Goal: Information Seeking & Learning: Check status

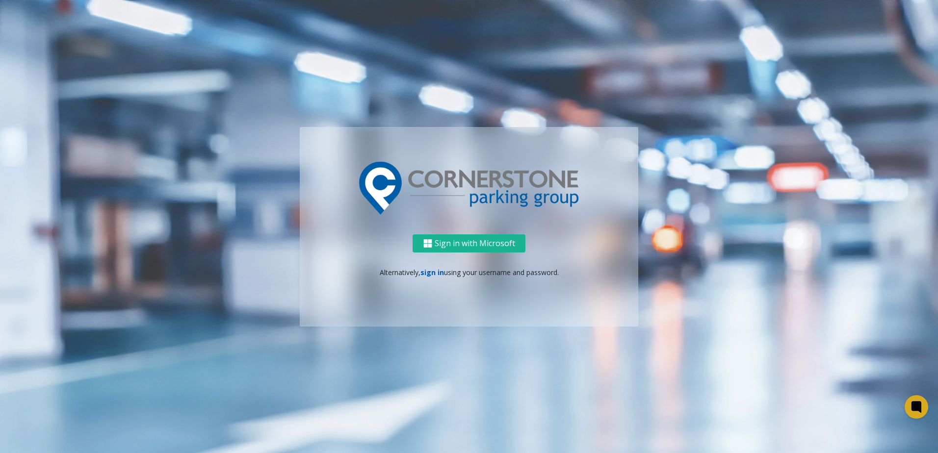
click at [437, 275] on link "sign in" at bounding box center [432, 272] width 24 height 9
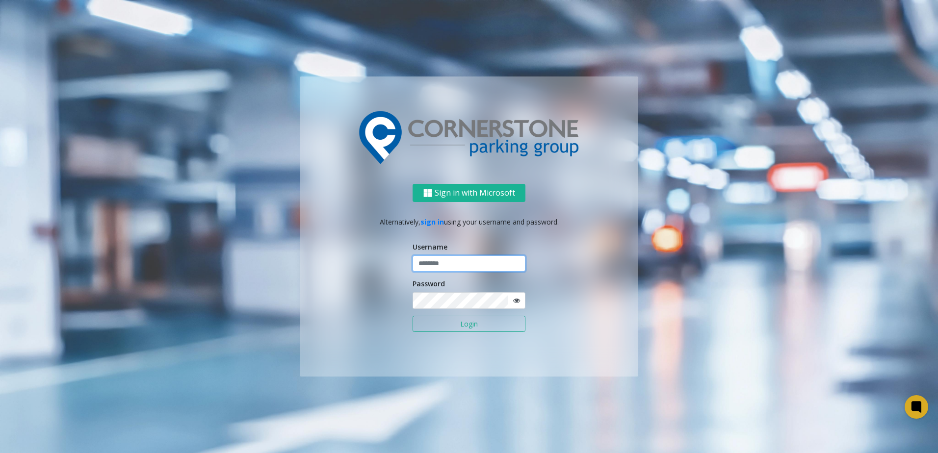
click at [440, 261] on input "text" at bounding box center [469, 264] width 113 height 17
type input "**********"
click at [413, 316] on button "Login" at bounding box center [469, 324] width 113 height 17
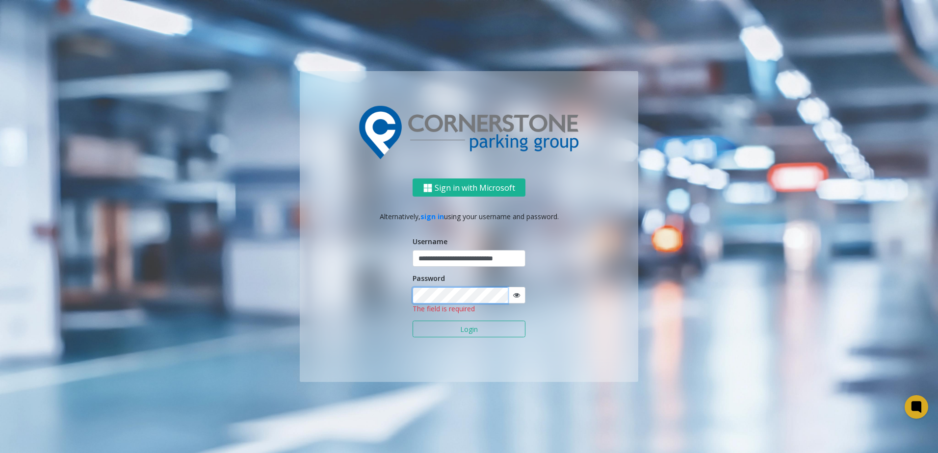
scroll to position [0, 0]
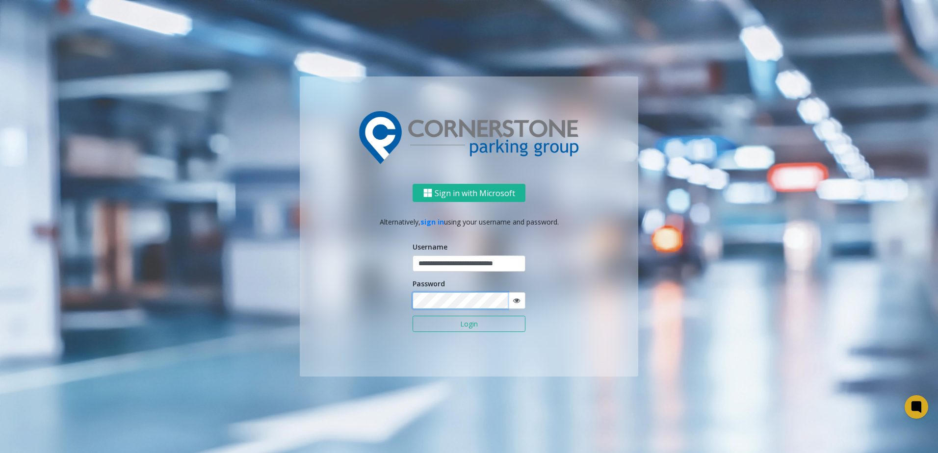
click at [413, 316] on button "Login" at bounding box center [469, 324] width 113 height 17
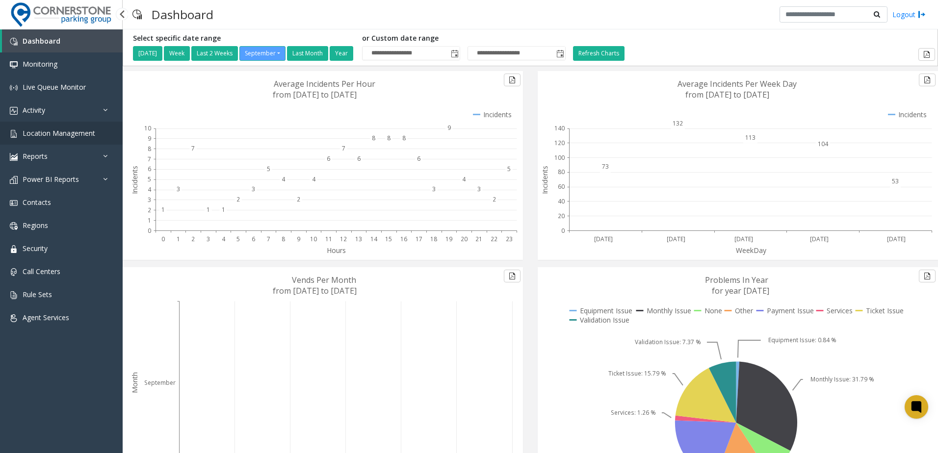
click at [53, 135] on span "Location Management" at bounding box center [59, 133] width 73 height 9
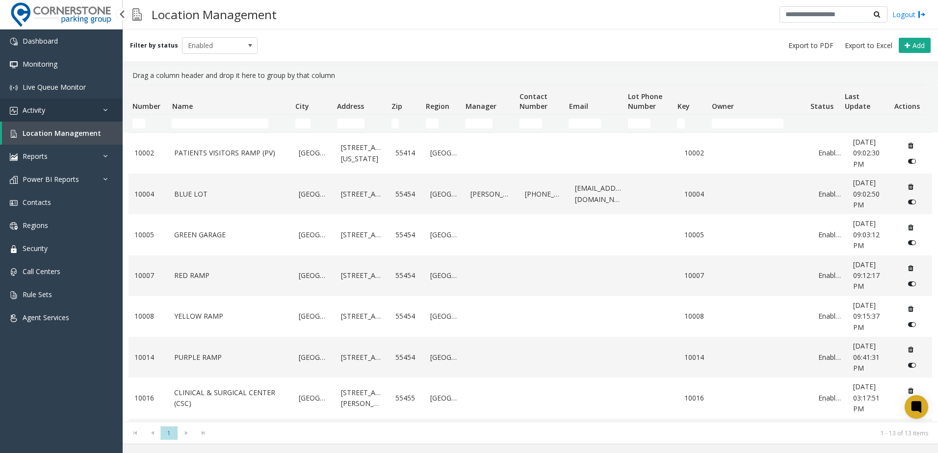
click at [44, 104] on link "Activity" at bounding box center [61, 110] width 123 height 23
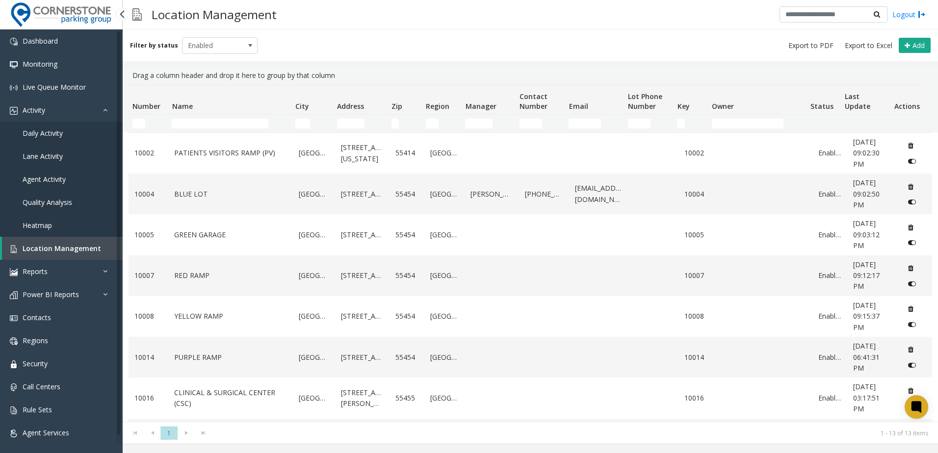
click at [55, 139] on link "Daily Activity" at bounding box center [61, 133] width 123 height 23
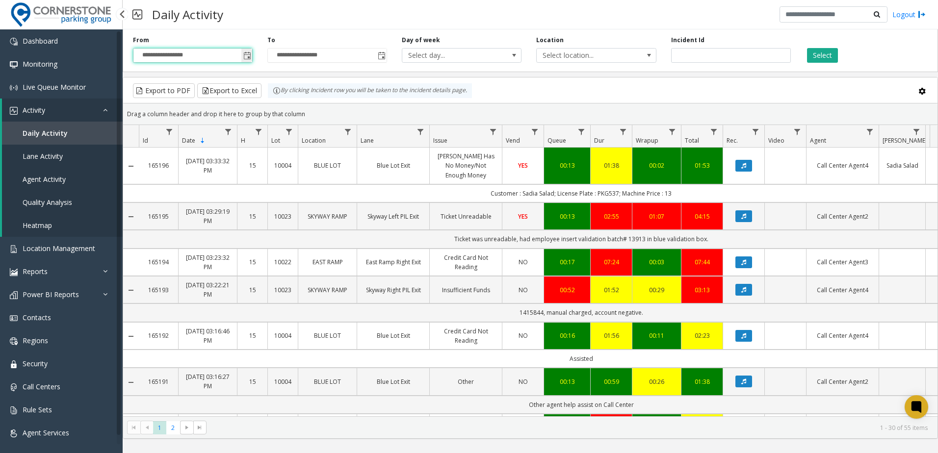
click at [238, 57] on input "**********" at bounding box center [192, 56] width 119 height 14
click at [598, 53] on span "Select location..." at bounding box center [584, 56] width 95 height 14
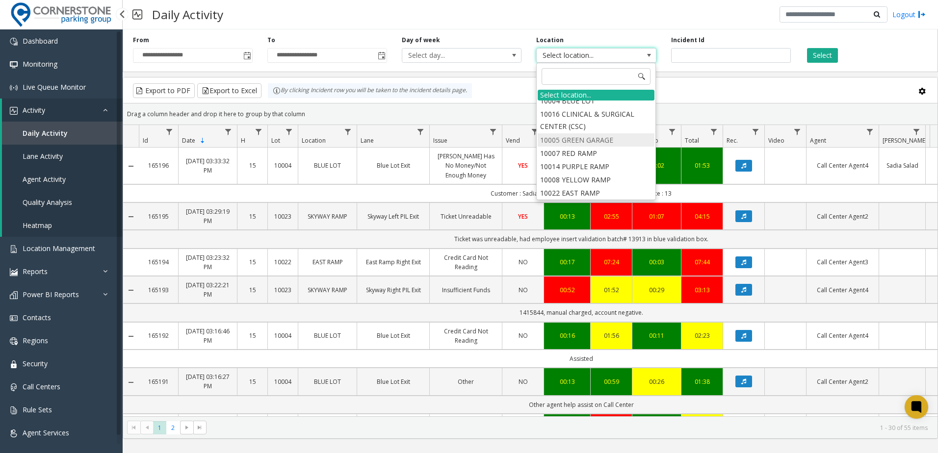
scroll to position [49, 0]
click at [602, 137] on li "10007 RED RAMP" at bounding box center [596, 135] width 117 height 13
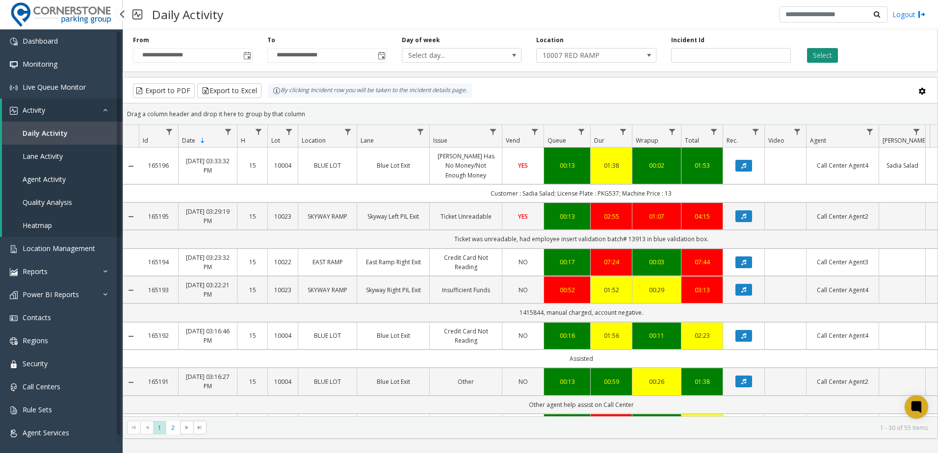
click at [829, 53] on button "Select" at bounding box center [822, 55] width 31 height 15
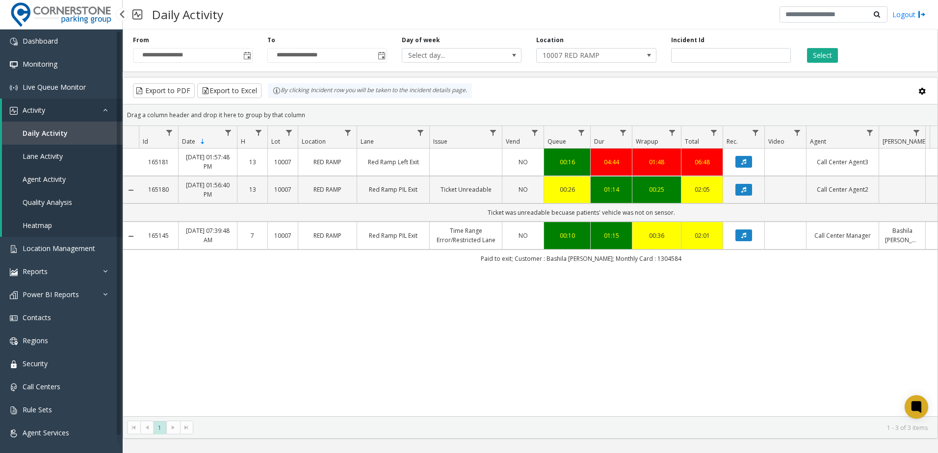
click at [628, 281] on div "165181 [DATE] 01:57:48 PM 13 10007 RED RAMP Red Ramp Left Exit NO 00:16 04:44 0…" at bounding box center [530, 283] width 814 height 268
drag, startPoint x: 310, startPoint y: 407, endPoint x: 341, endPoint y: 410, distance: 30.5
click at [341, 410] on div "165181 [DATE] 01:57:48 PM 13 10007 RED RAMP Red Ramp Left Exit NO 00:16 04:44 0…" at bounding box center [530, 283] width 814 height 268
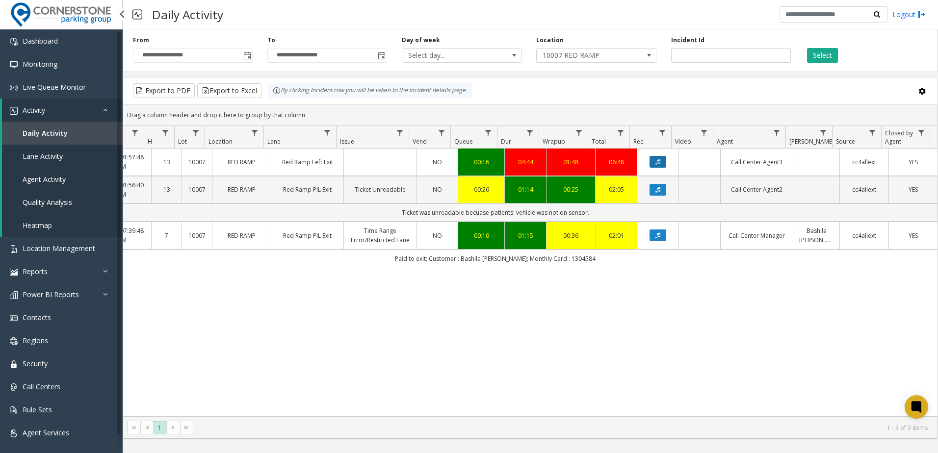
click at [655, 164] on icon "Data table" at bounding box center [657, 162] width 5 height 6
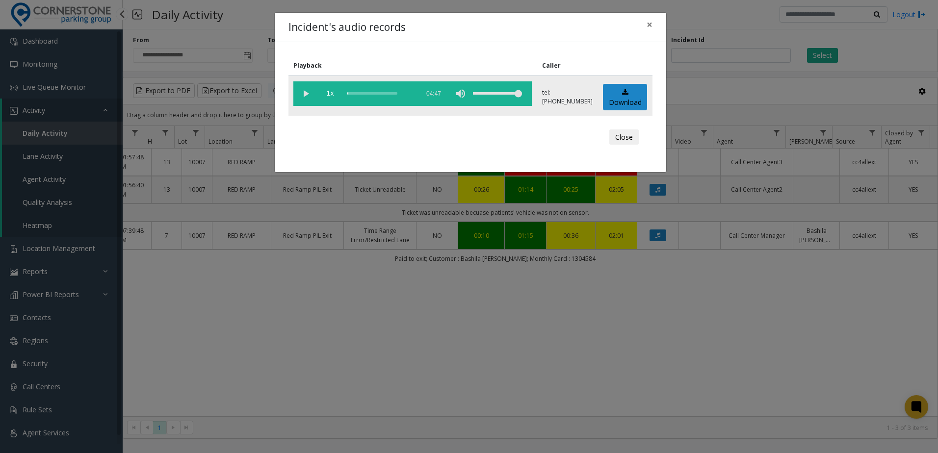
click at [306, 91] on vg-play-pause at bounding box center [305, 93] width 25 height 25
click at [355, 93] on div "scrub bar" at bounding box center [380, 93] width 67 height 25
click at [353, 94] on div "scrub bar" at bounding box center [380, 93] width 67 height 25
click at [350, 94] on div "scrub bar" at bounding box center [380, 93] width 67 height 25
click at [361, 94] on div "scrub bar" at bounding box center [380, 93] width 67 height 25
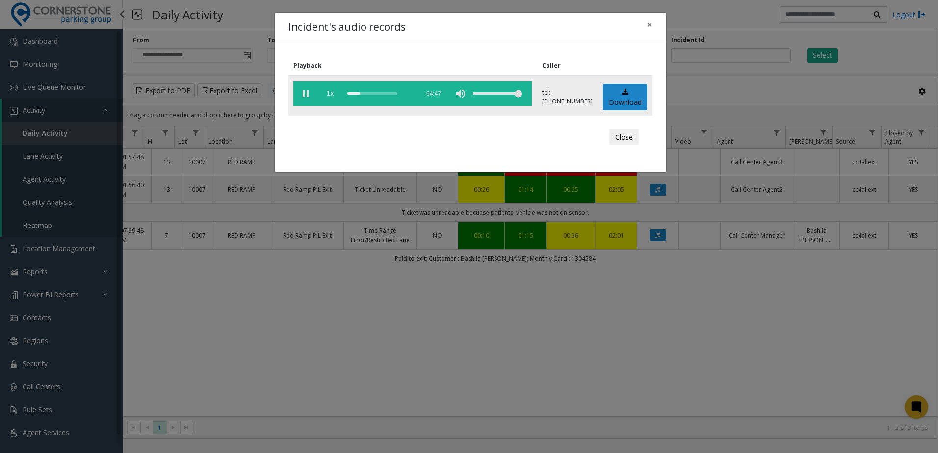
click at [364, 93] on div "scrub bar" at bounding box center [380, 93] width 67 height 25
click at [368, 94] on div "scrub bar" at bounding box center [380, 93] width 67 height 25
click at [377, 93] on div "scrub bar" at bounding box center [380, 93] width 67 height 25
click at [381, 94] on div "scrub bar" at bounding box center [380, 93] width 67 height 25
click at [390, 93] on div "scrub bar" at bounding box center [380, 93] width 67 height 25
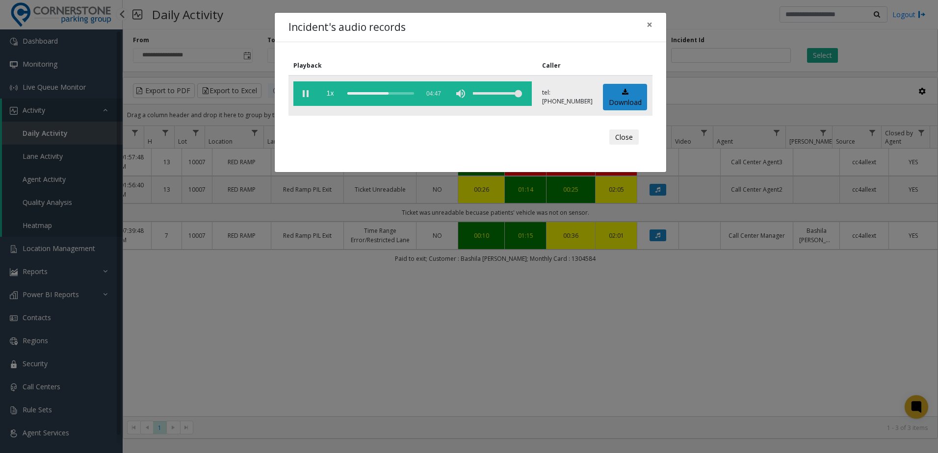
click at [395, 93] on div "scrub bar" at bounding box center [380, 93] width 67 height 25
click at [650, 27] on span "×" at bounding box center [649, 25] width 6 height 14
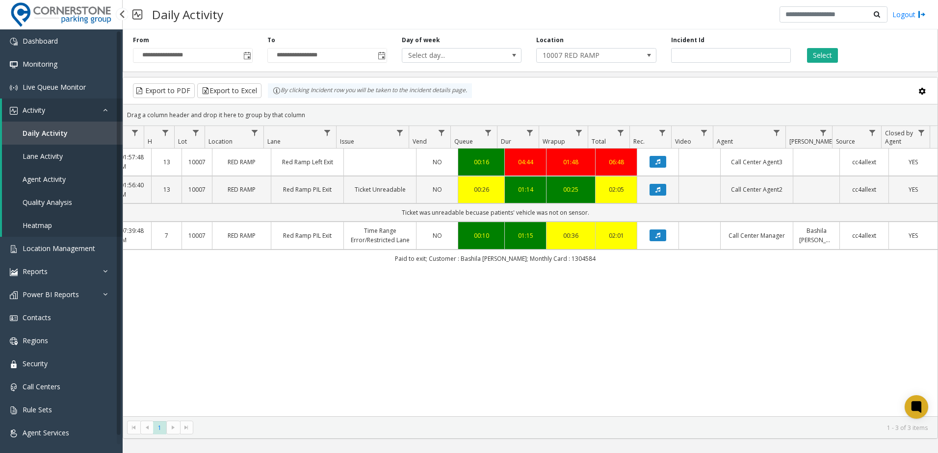
scroll to position [0, 0]
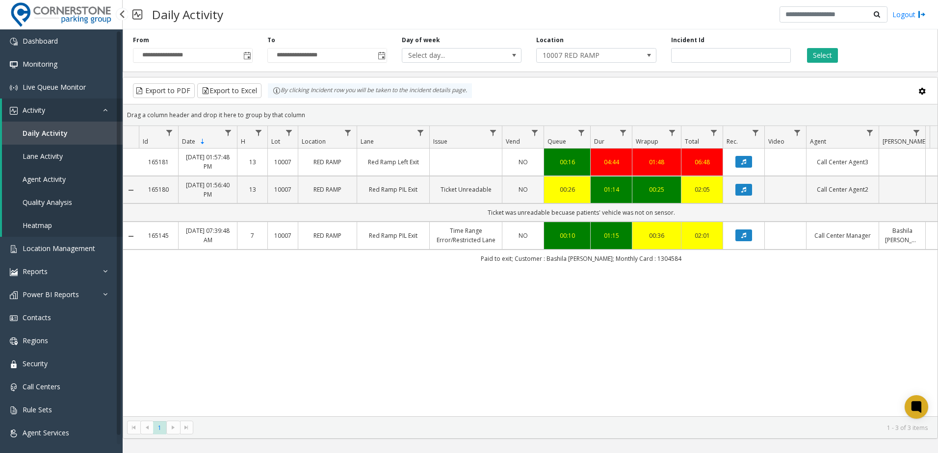
click at [670, 310] on div "165181 [DATE] 01:57:48 PM 13 10007 RED RAMP Red Ramp Left Exit NO 00:16 04:44 0…" at bounding box center [530, 283] width 814 height 268
click at [624, 55] on span "10007 RED RAMP" at bounding box center [584, 56] width 95 height 14
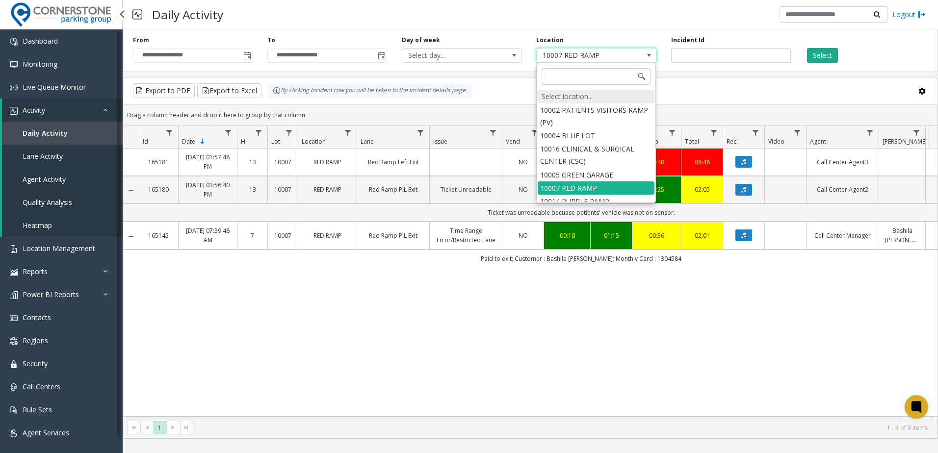
click at [615, 97] on div "Select location..." at bounding box center [596, 97] width 117 height 14
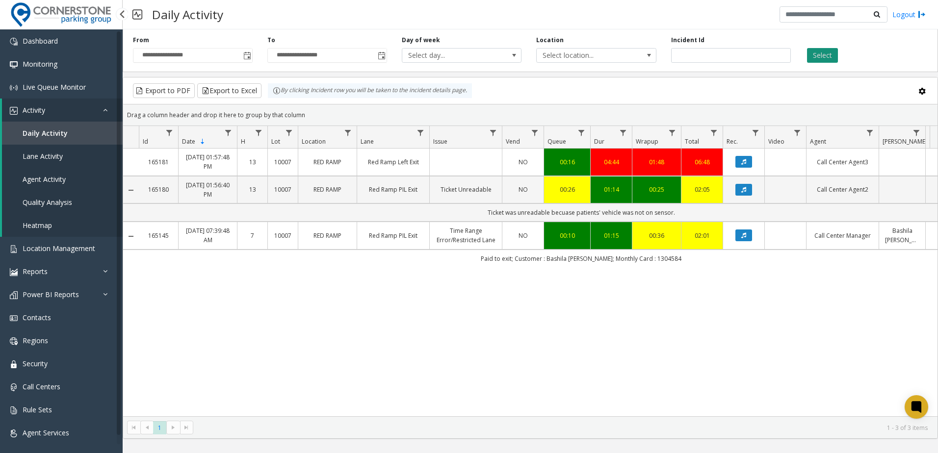
click at [835, 52] on button "Select" at bounding box center [822, 55] width 31 height 15
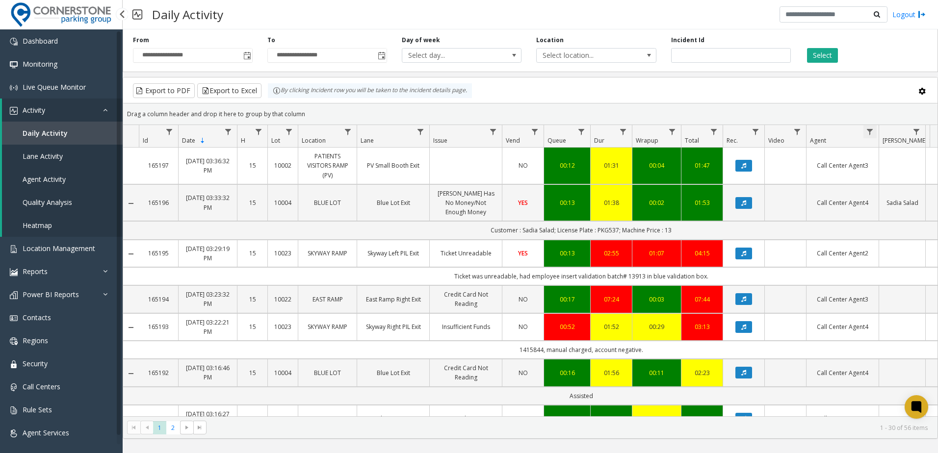
click at [872, 132] on span "Data table" at bounding box center [870, 132] width 8 height 8
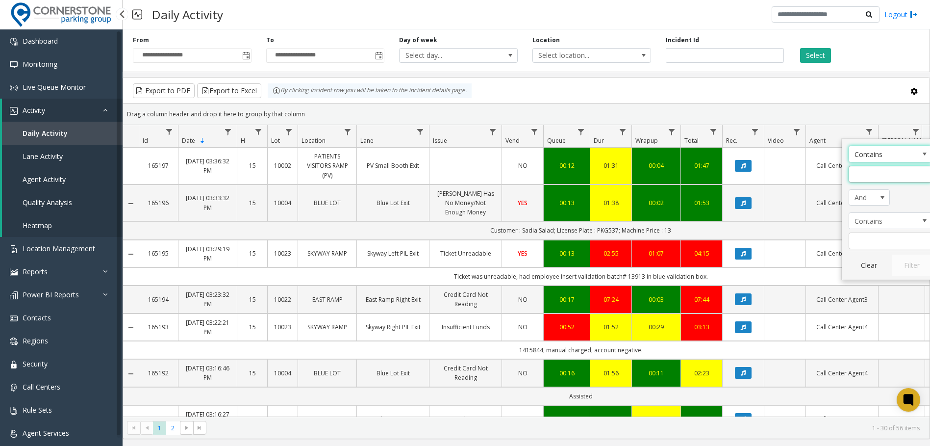
click at [883, 176] on input "Agent Filter" at bounding box center [890, 174] width 83 height 17
type input "*"
click button "Filter" at bounding box center [912, 266] width 40 height 22
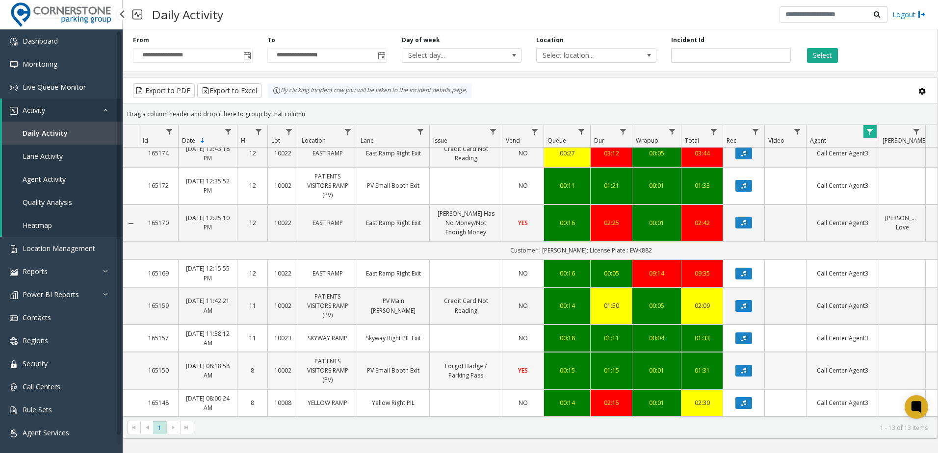
click at [487, 368] on link "Forgot Badge / Parking Pass" at bounding box center [466, 371] width 60 height 19
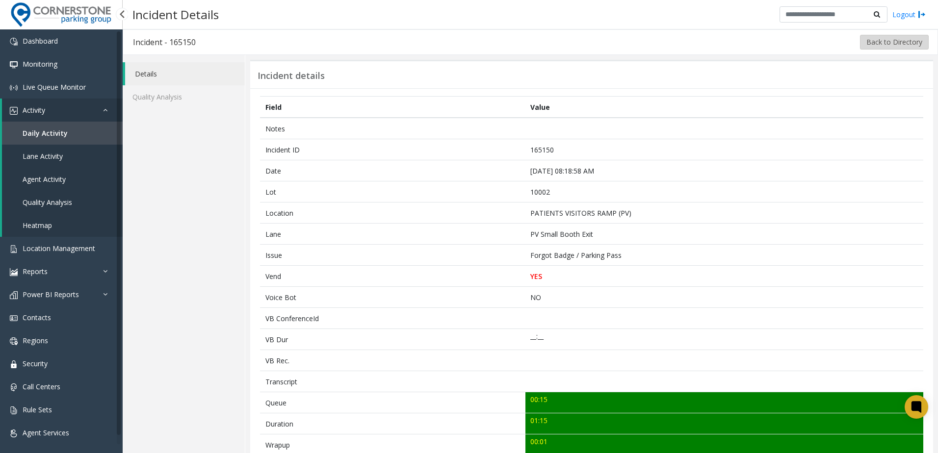
click at [873, 41] on button "Back to Directory" at bounding box center [894, 42] width 69 height 15
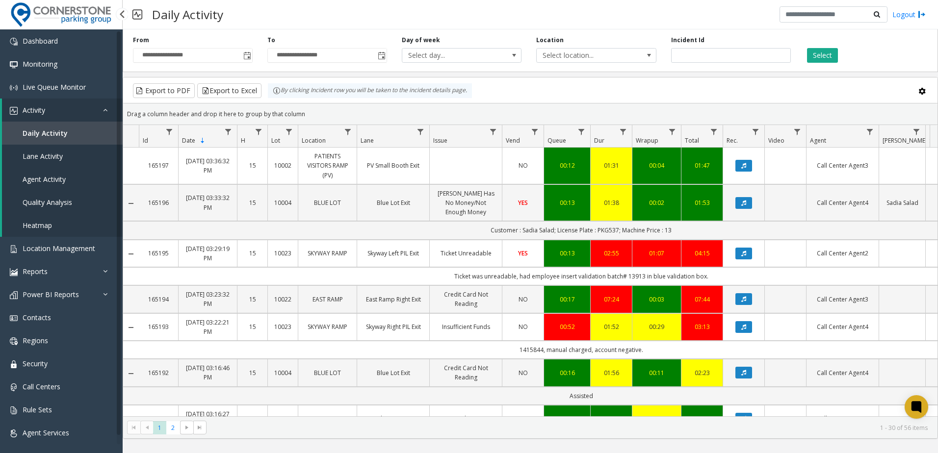
click at [861, 47] on div "Select" at bounding box center [865, 49] width 134 height 27
click at [635, 232] on td "Customer : Sadia Salad; License Plate : PKG537; Machine Price : 13" at bounding box center [581, 230] width 884 height 18
click at [544, 228] on td "Customer : Sadia Salad; License Plate : PKG537; Machine Price : 13" at bounding box center [581, 230] width 884 height 18
drag, startPoint x: 544, startPoint y: 227, endPoint x: 533, endPoint y: 227, distance: 11.3
click at [533, 227] on td "Customer : Sadia Salad; License Plate : PKG537; Machine Price : 13" at bounding box center [581, 230] width 884 height 18
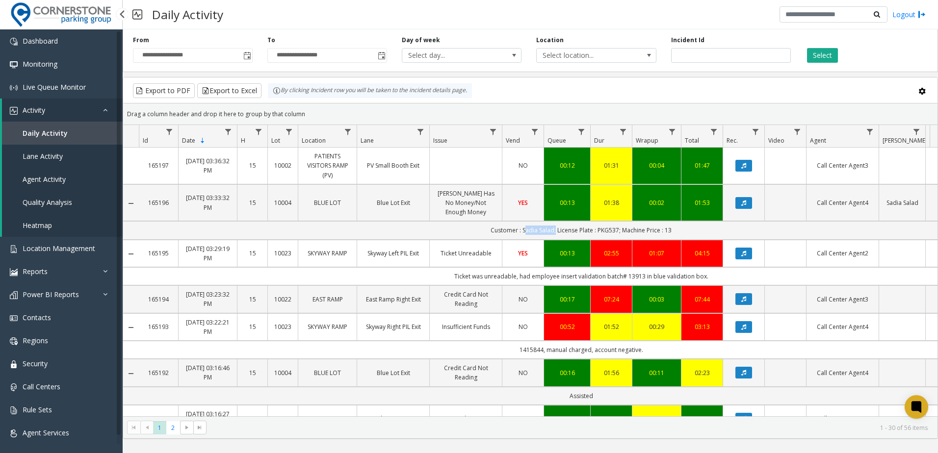
copy td "Sadia Salad"
click at [818, 82] on kendo-grid-toolbar "Export to PDF Export to Excel By clicking Incident row you will be taken to the…" at bounding box center [530, 90] width 814 height 26
click at [64, 158] on link "Lane Activity" at bounding box center [62, 156] width 121 height 23
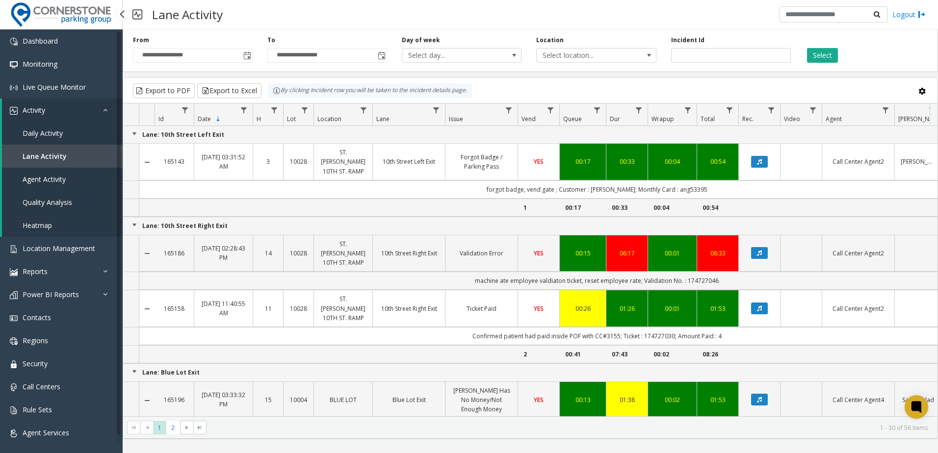
click at [56, 179] on span "Agent Activity" at bounding box center [44, 179] width 43 height 9
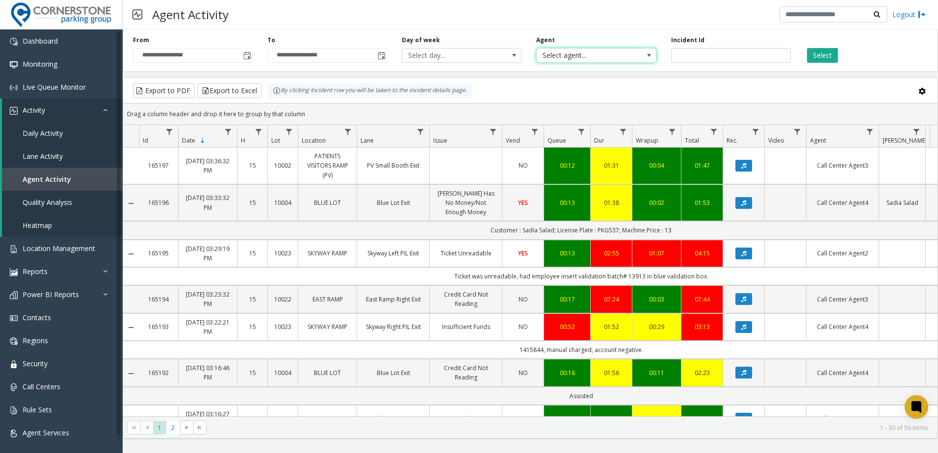
click at [587, 59] on span "Select agent..." at bounding box center [584, 56] width 95 height 14
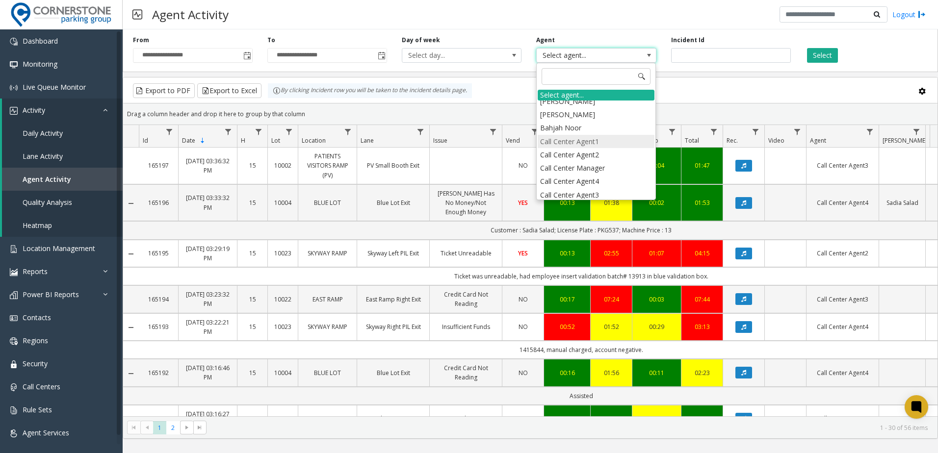
scroll to position [302, 0]
click at [618, 191] on li "Call Center Agent3" at bounding box center [596, 191] width 117 height 13
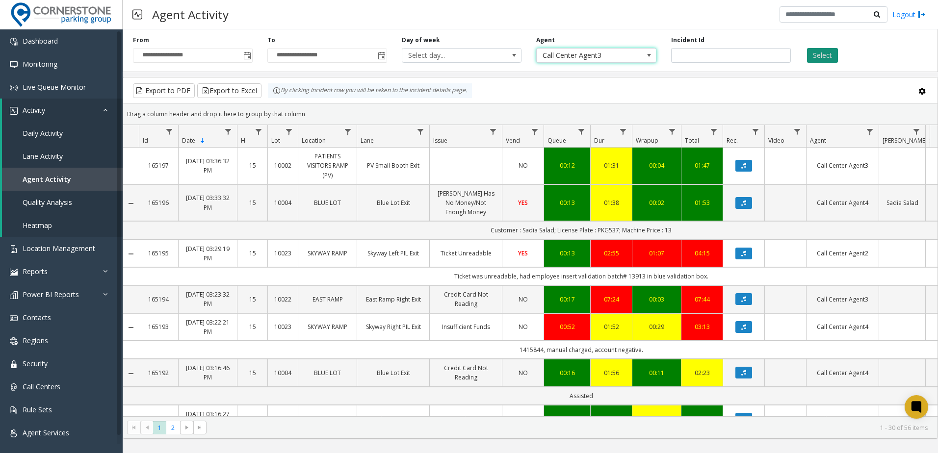
click at [812, 58] on button "Select" at bounding box center [822, 55] width 31 height 15
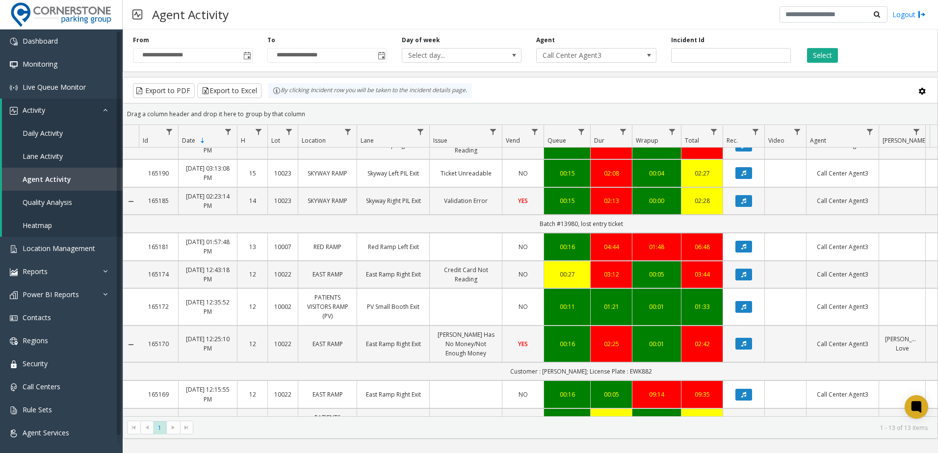
scroll to position [181, 0]
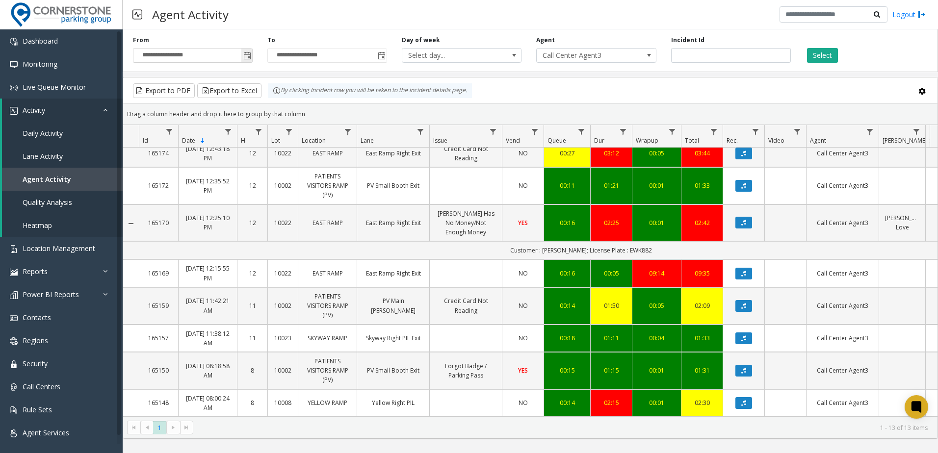
click at [252, 59] on span "Toggle popup" at bounding box center [246, 56] width 11 height 16
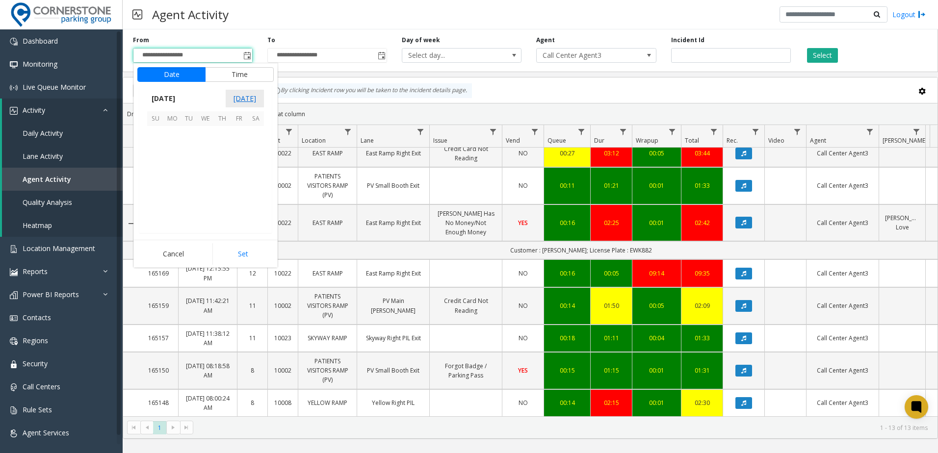
scroll to position [176044, 0]
click at [173, 134] on span "1" at bounding box center [172, 134] width 17 height 17
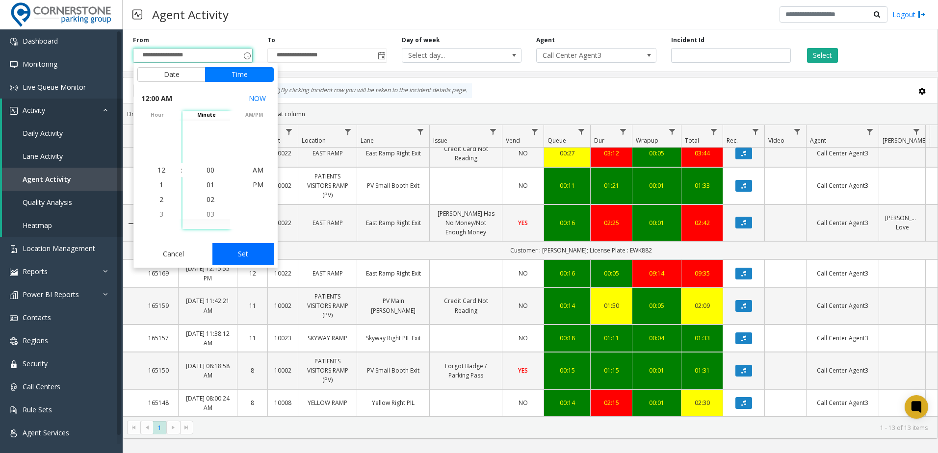
click at [250, 258] on button "Set" at bounding box center [243, 254] width 62 height 22
type input "**********"
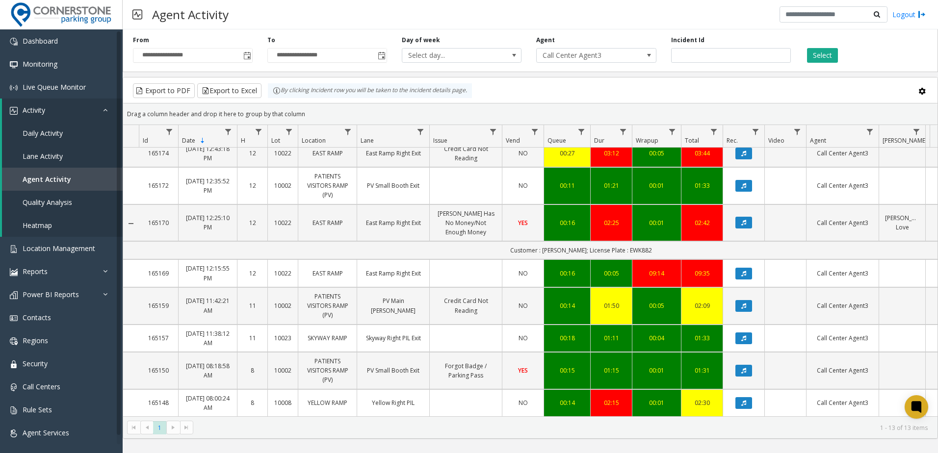
click at [821, 63] on div "**********" at bounding box center [530, 49] width 815 height 47
click at [829, 53] on button "Select" at bounding box center [822, 55] width 31 height 15
